Goal: Task Accomplishment & Management: Manage account settings

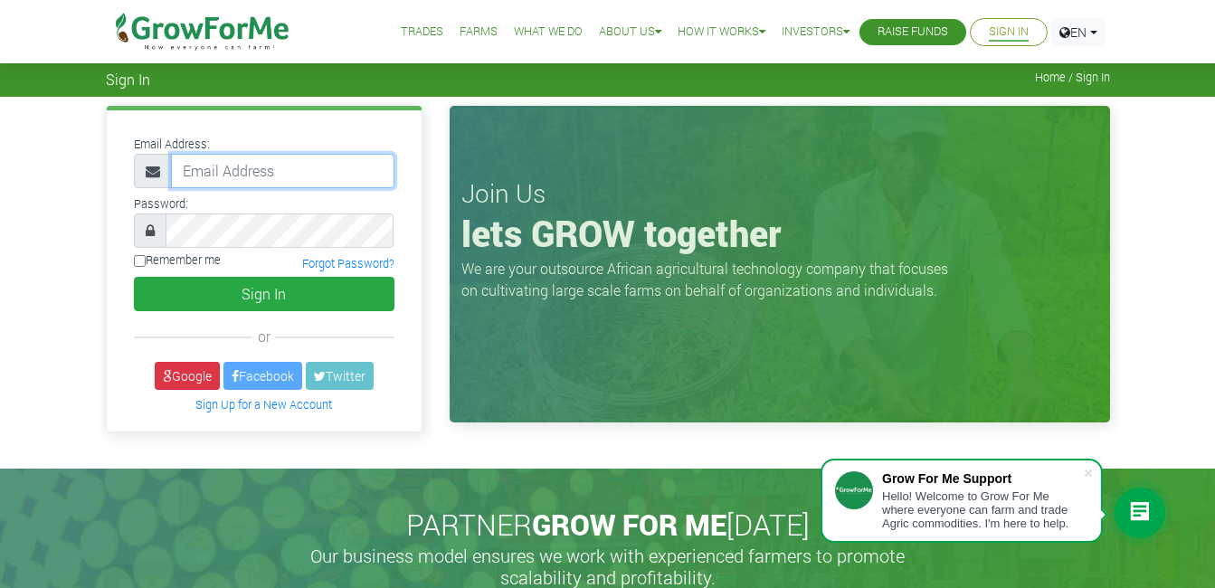
click at [281, 171] on input "email" at bounding box center [283, 171] width 224 height 34
click at [292, 171] on input "053" at bounding box center [283, 171] width 224 height 34
type input "0"
